Goal: Transaction & Acquisition: Purchase product/service

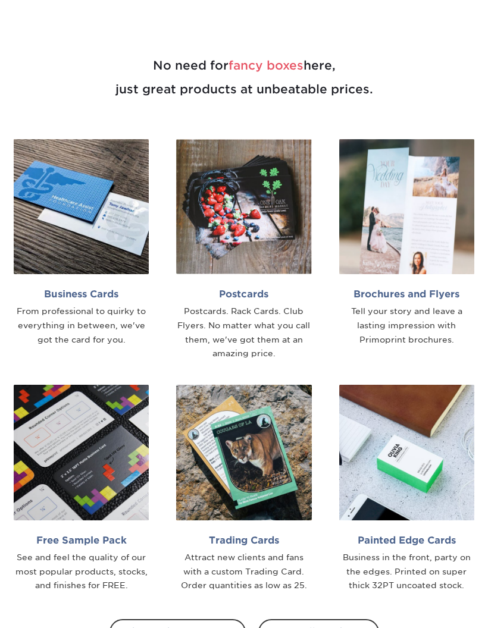
scroll to position [426, 0]
click at [285, 426] on img at bounding box center [243, 452] width 135 height 135
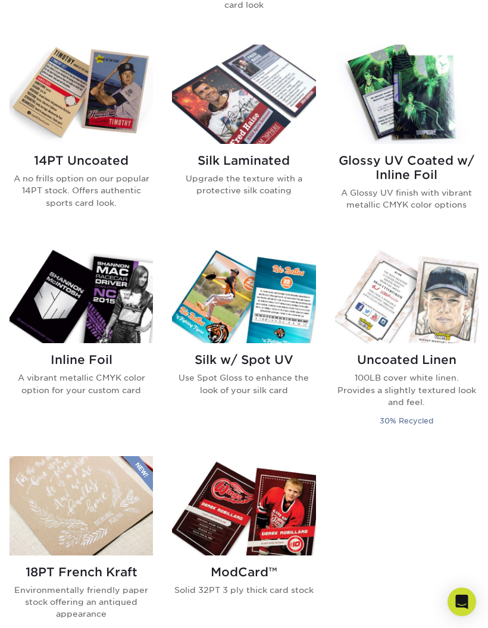
scroll to position [773, 0]
click at [117, 301] on img at bounding box center [81, 294] width 143 height 99
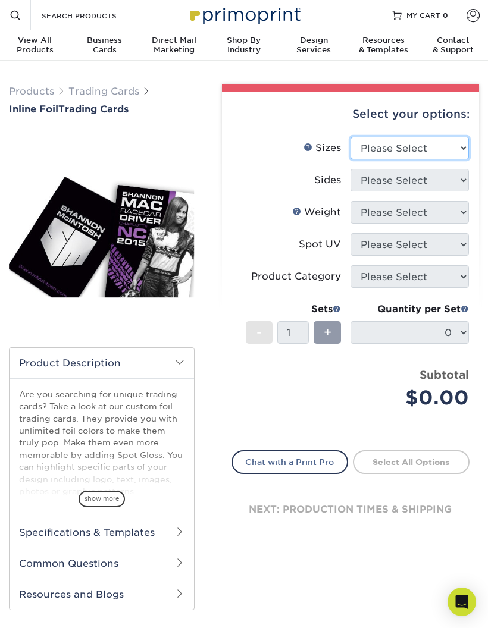
click at [433, 143] on select "Please Select 2.5" x 3.5"" at bounding box center [409, 148] width 118 height 23
select select "2.50x3.50"
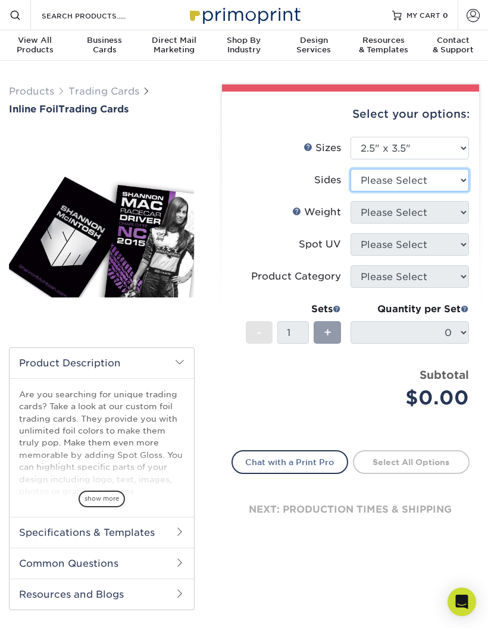
click at [404, 180] on select "Please Select Print Both Sides - Foil Back Only Print Both Sides - Foil Both Si…" at bounding box center [409, 180] width 118 height 23
select select "e9e9dfb3-fba1-4d60-972c-fd9ca5904d33"
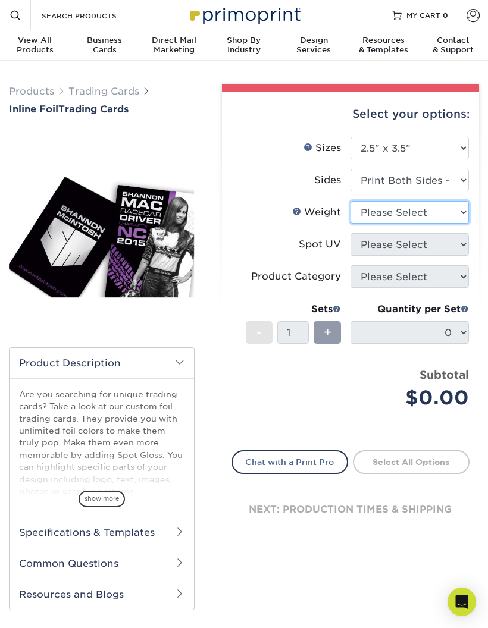
click at [457, 210] on select "Please Select 16PT" at bounding box center [409, 212] width 118 height 23
select select "16PT"
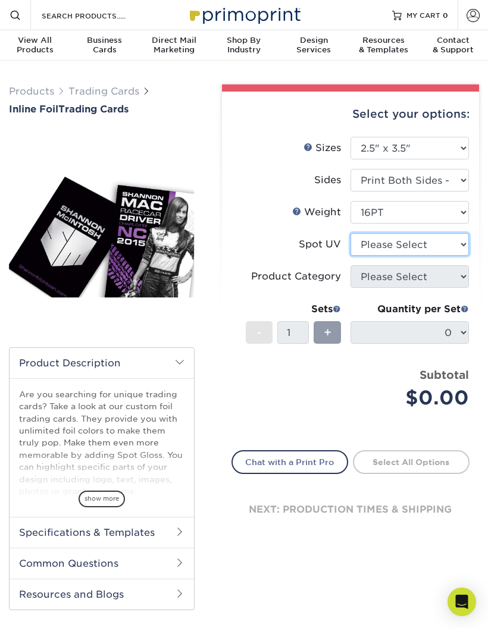
click at [451, 247] on select "Please Select No Spot UV Front and Back (Both Sides) Front Only Back Only" at bounding box center [409, 244] width 118 height 23
click at [451, 242] on select "Please Select No Spot UV Front and Back (Both Sides) Front Only Back Only" at bounding box center [409, 244] width 118 height 23
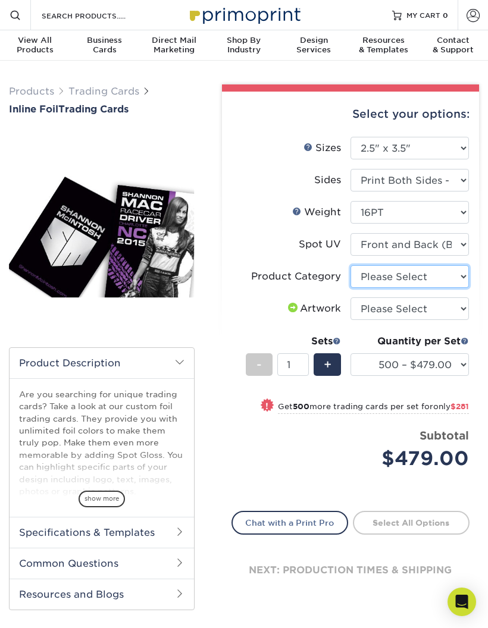
click at [452, 265] on select "Please Select Trading Cards" at bounding box center [409, 276] width 118 height 23
click at [458, 242] on select "Please Select No Spot UV Front and Back (Both Sides) Front Only Back Only" at bounding box center [409, 244] width 118 height 23
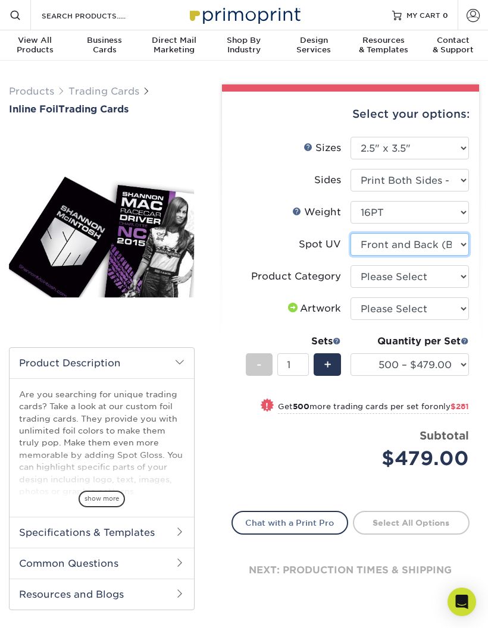
select select "3"
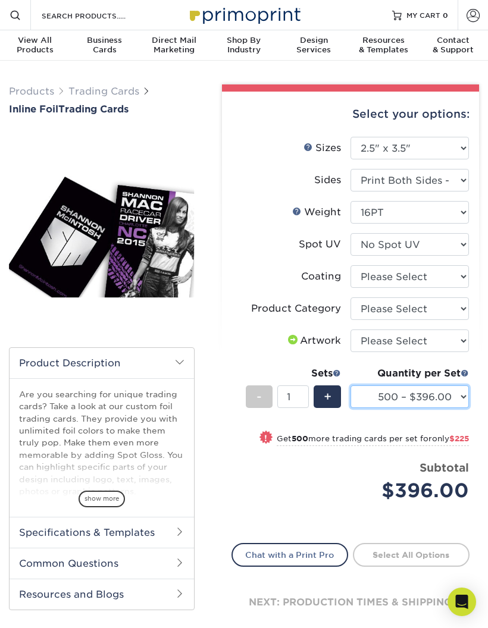
click at [403, 392] on select "500 – $396.00 1000 – $621.00 2500 – $896.00 5000 – $1262.00" at bounding box center [409, 396] width 118 height 23
click at [449, 309] on select "Please Select Trading Cards" at bounding box center [409, 308] width 118 height 23
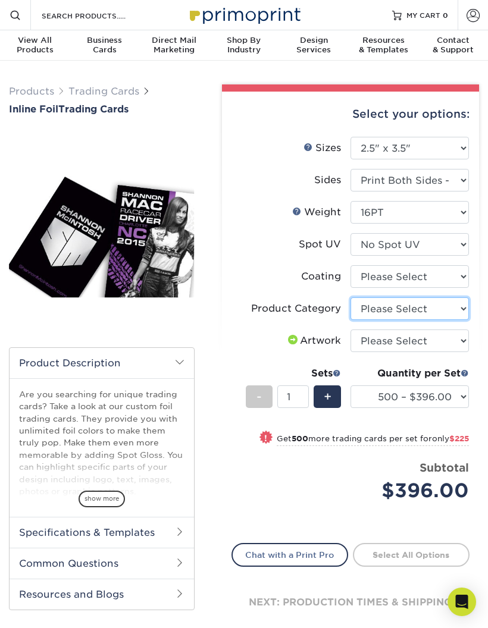
select select "c2f9bce9-36c2-409d-b101-c29d9d031e18"
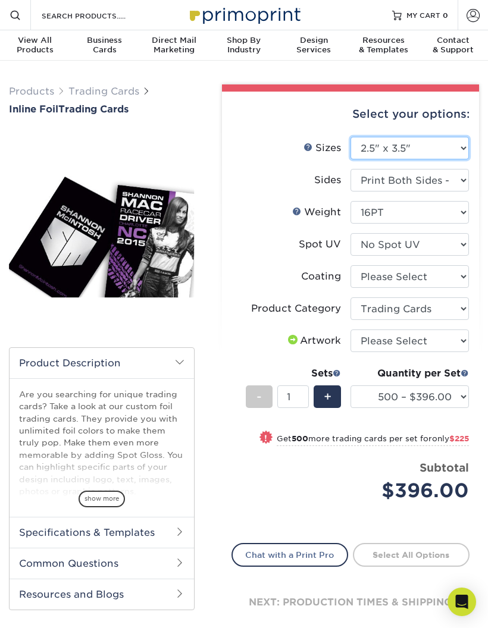
click at [466, 137] on select "Please Select 2.5" x 3.5"" at bounding box center [409, 148] width 118 height 23
click at [121, 90] on link "Trading Cards" at bounding box center [103, 91] width 71 height 11
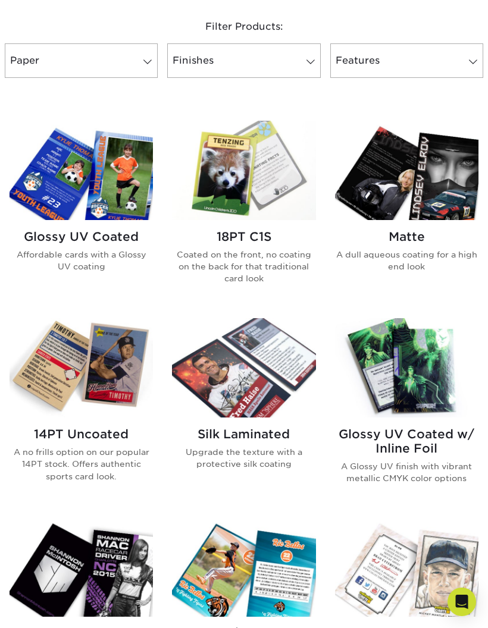
scroll to position [501, 0]
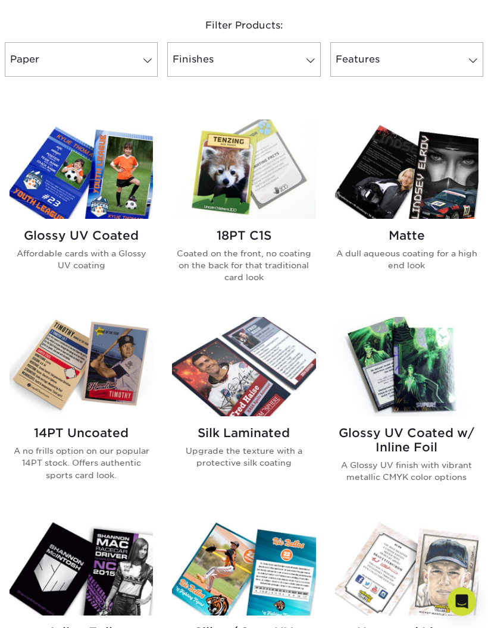
click at [119, 203] on img at bounding box center [81, 169] width 143 height 99
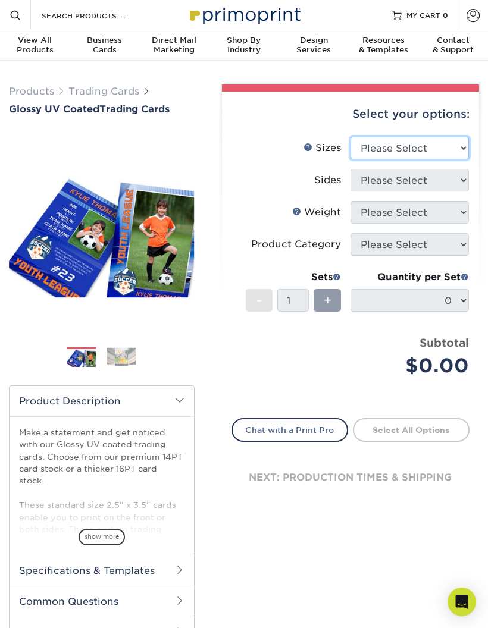
click at [417, 159] on select "Please Select 2.5" x 3.5"" at bounding box center [409, 148] width 118 height 23
select select "2.50x3.50"
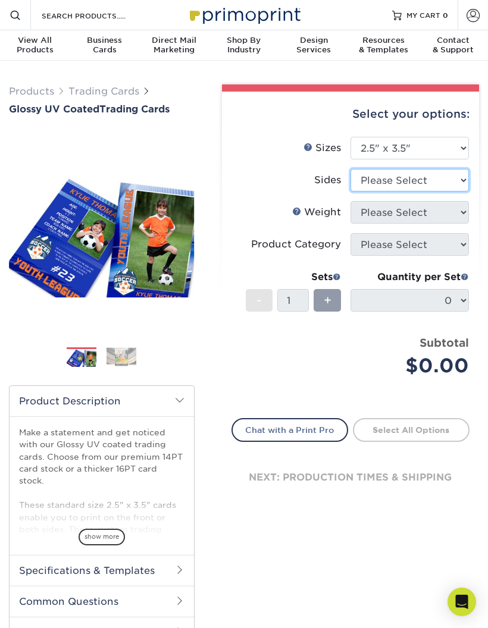
click at [424, 187] on select "Please Select Print Both Sides Print Front Only" at bounding box center [409, 180] width 118 height 23
select select "13abbda7-1d64-4f25-8bb2-c179b224825d"
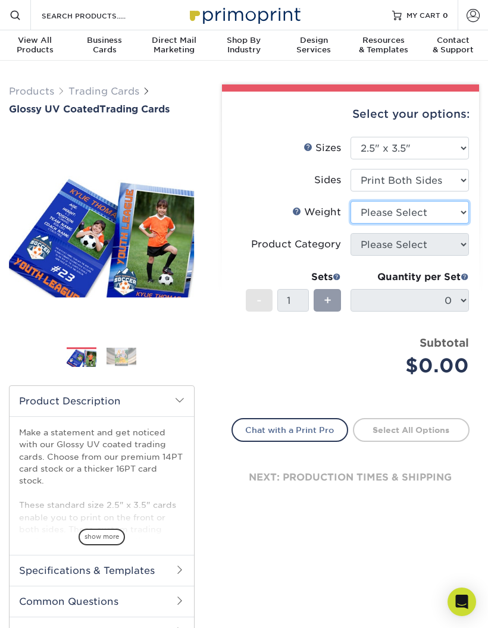
click at [432, 215] on select "Please Select 16PT 14PT 18PT C1S" at bounding box center [409, 212] width 118 height 23
select select "16PT"
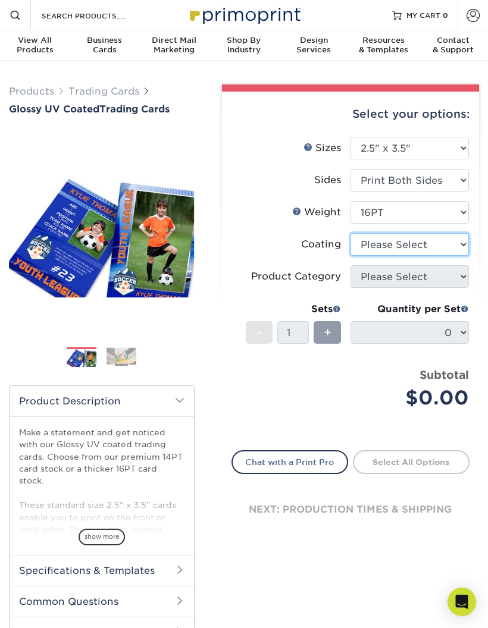
click at [452, 246] on select at bounding box center [409, 244] width 118 height 23
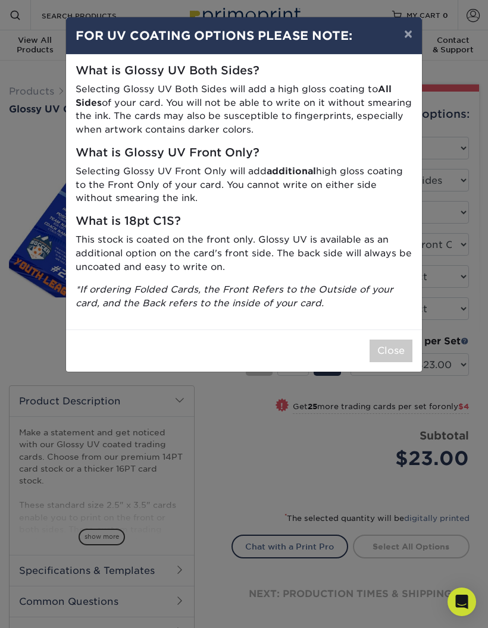
click at [407, 36] on button "×" at bounding box center [407, 33] width 27 height 33
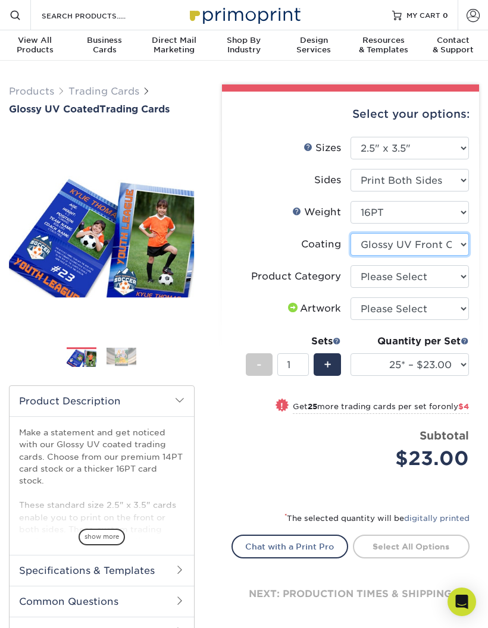
click at [399, 247] on select at bounding box center [409, 244] width 118 height 23
select select "ae367451-b2b8-45df-a344-0f05b6a12993"
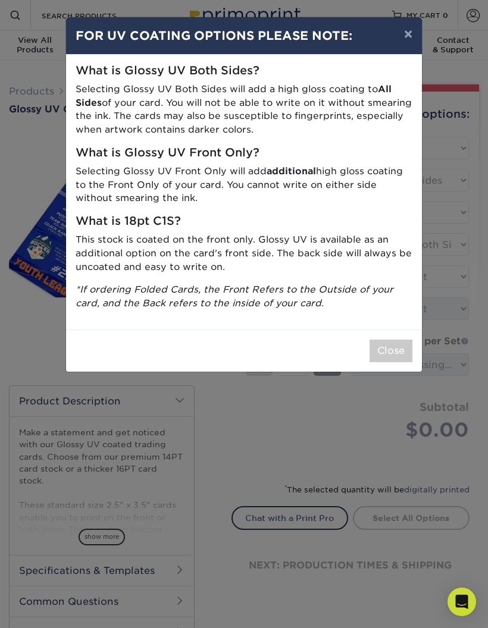
click at [383, 346] on button "Close" at bounding box center [390, 350] width 43 height 23
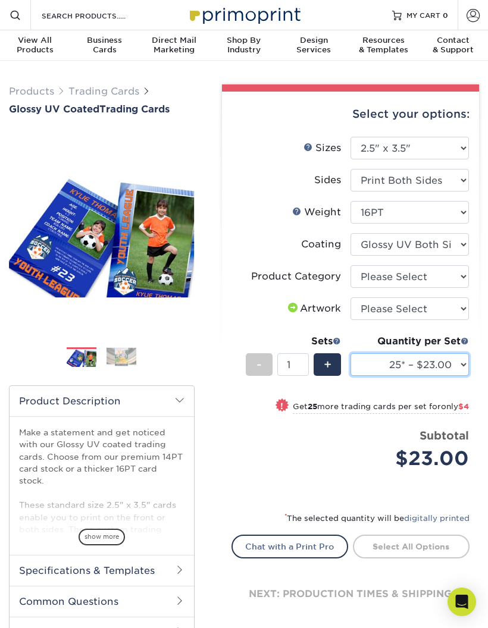
click at [457, 358] on select "25* – $23.00 50* – $27.00 75* – $33.00 100* – $37.00 250* – $47.00 500 – $58.00…" at bounding box center [409, 364] width 118 height 23
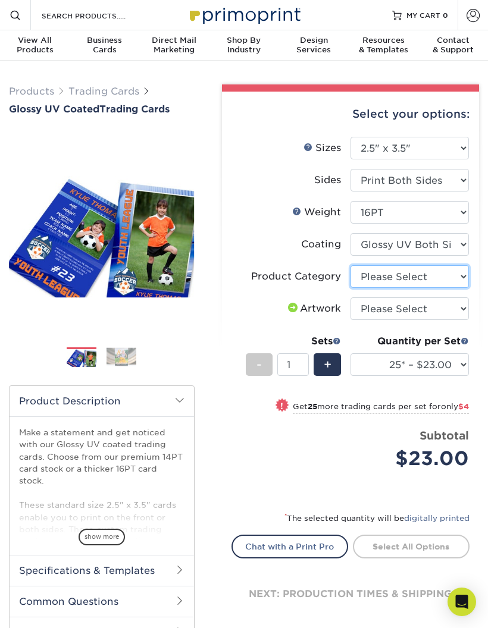
click at [431, 277] on select "Please Select Trading Cards" at bounding box center [409, 276] width 118 height 23
select select "c2f9bce9-36c2-409d-b101-c29d9d031e18"
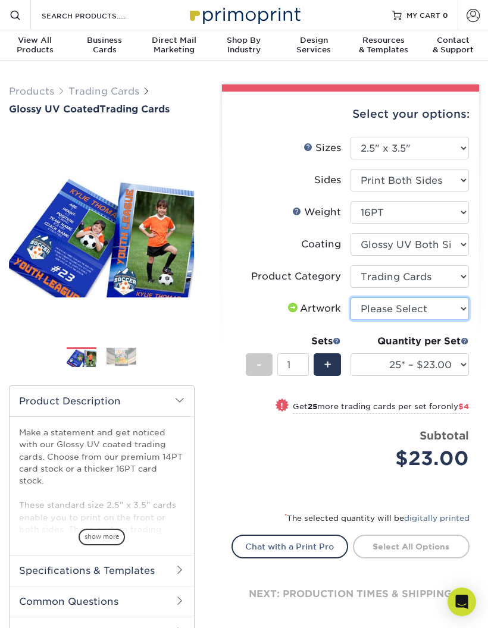
click at [430, 308] on select "Please Select I will upload files I need a design - $100" at bounding box center [409, 308] width 118 height 23
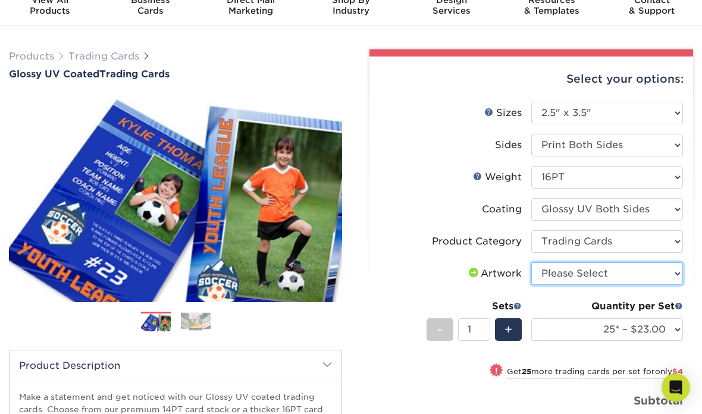
scroll to position [51, 0]
